Goal: Learn about a topic

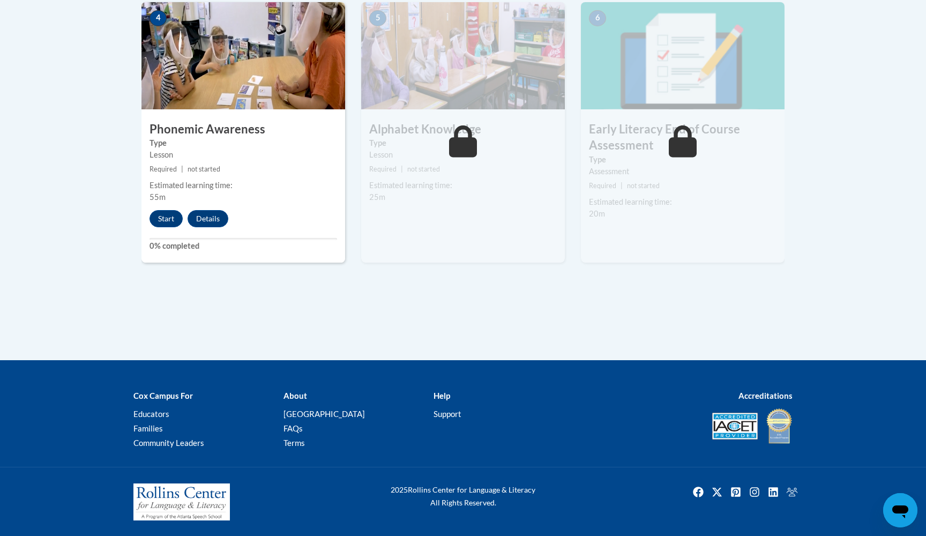
scroll to position [653, 0]
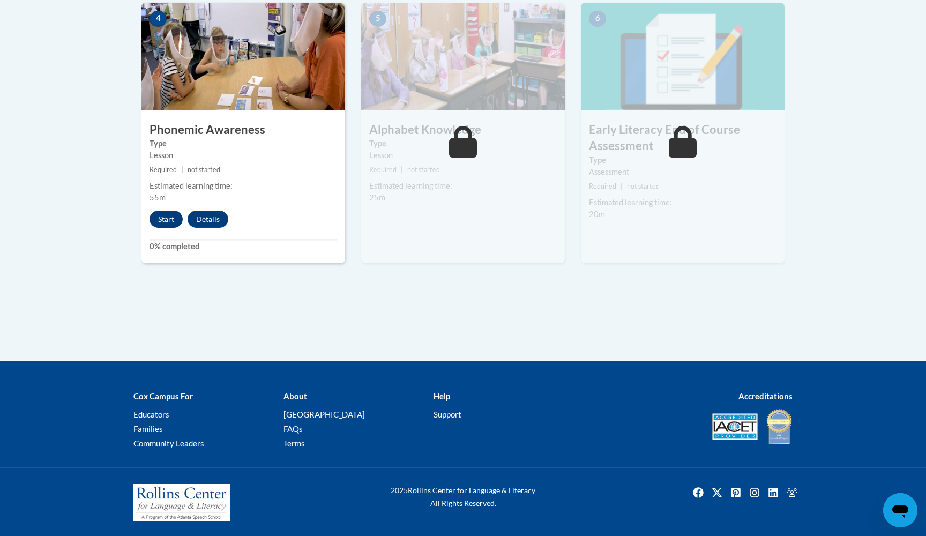
click at [169, 219] on button "Start" at bounding box center [166, 219] width 33 height 17
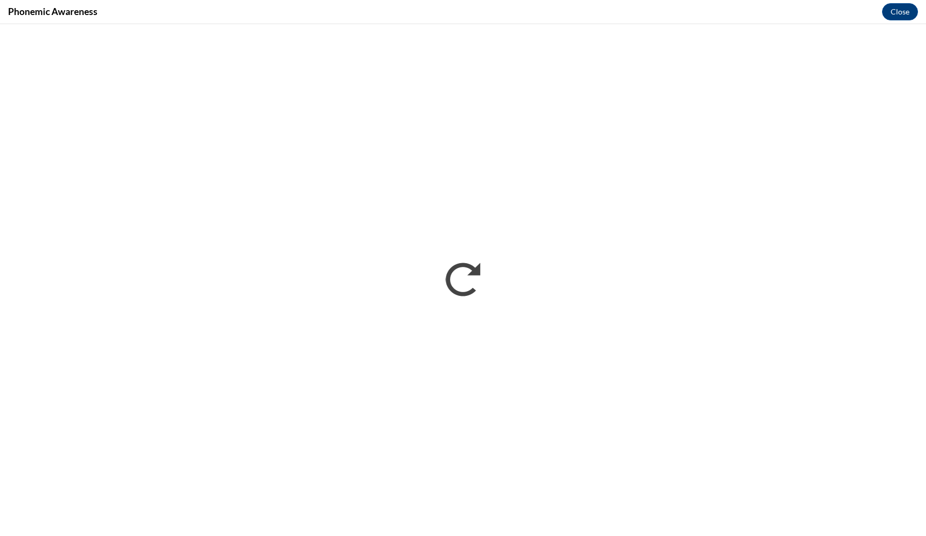
scroll to position [0, 0]
